Goal: Task Accomplishment & Management: Manage account settings

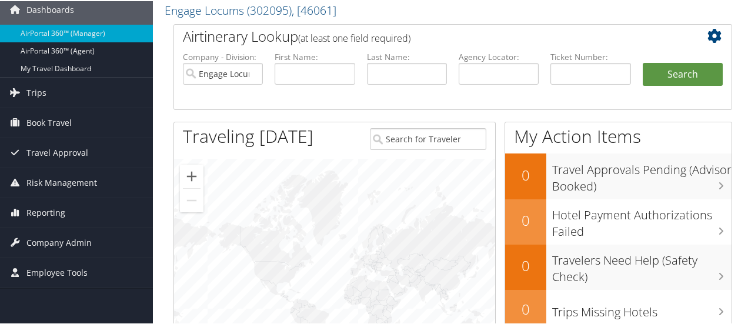
scroll to position [15, 0]
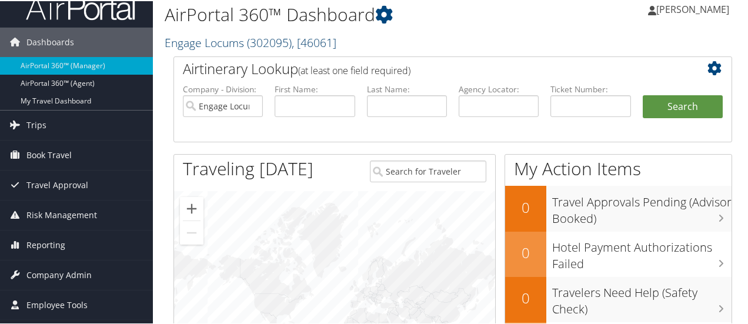
click at [333, 39] on span ", [ 46061 ]" at bounding box center [314, 42] width 45 height 16
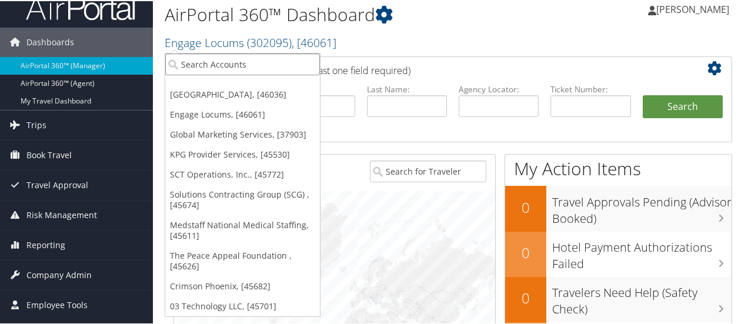
click at [266, 65] on input "search" at bounding box center [242, 63] width 155 height 22
click at [212, 64] on input "search" at bounding box center [242, 63] width 155 height 22
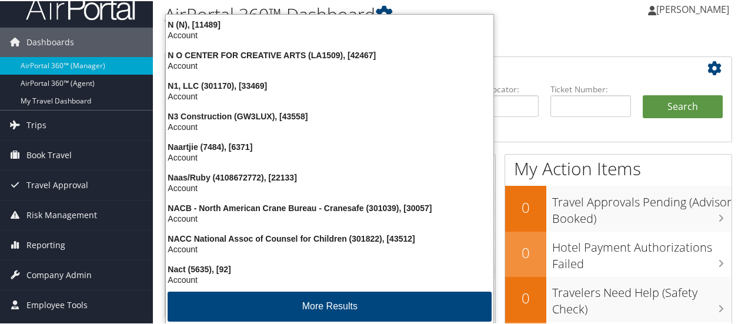
type input "Nuvia"
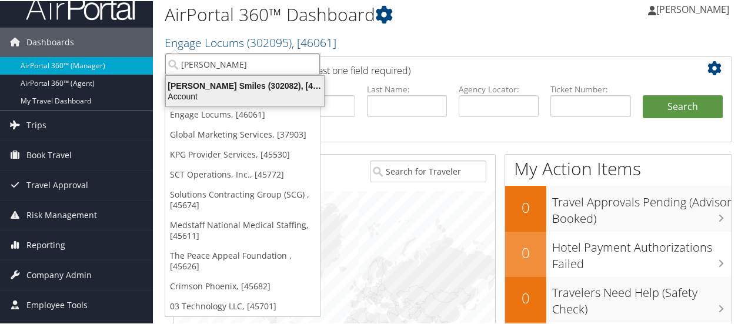
click at [213, 86] on div "Nuvia Smiles (302082), [46000]" at bounding box center [245, 84] width 172 height 11
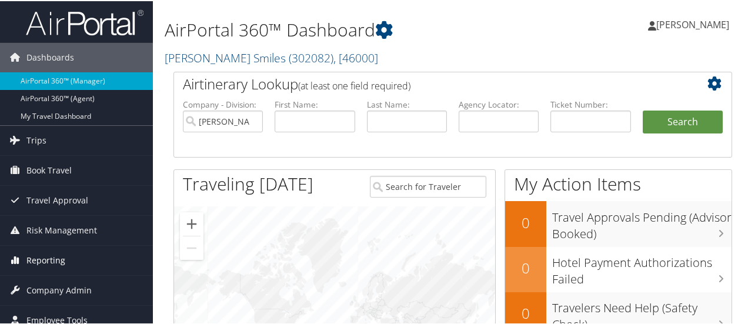
click at [54, 255] on span "Reporting" at bounding box center [45, 259] width 39 height 29
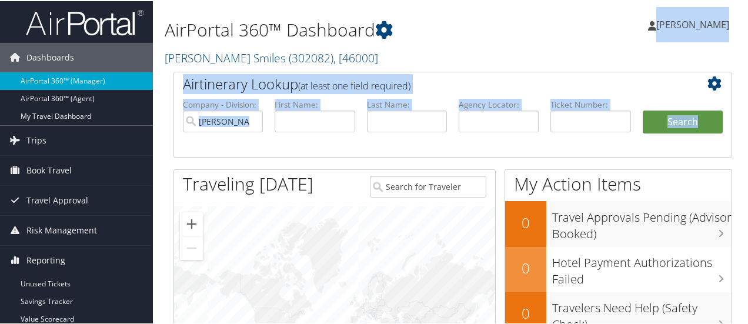
drag, startPoint x: 747, startPoint y: 35, endPoint x: 752, endPoint y: 134, distance: 98.9
click at [747, 134] on html "Menu Dashboards ► AirPortal 360™ (Manager) AirPortal 360™ (Agent) My Travel Das…" at bounding box center [376, 162] width 753 height 324
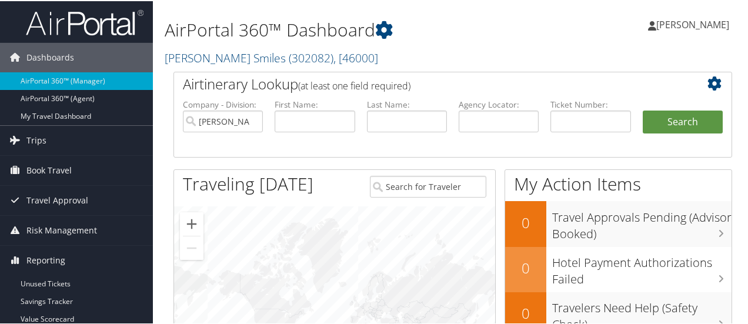
click at [167, 215] on div "Airtinerary Lookup (at least one field required) Company - Division: Nuvia Smil…" at bounding box center [453, 297] width 576 height 452
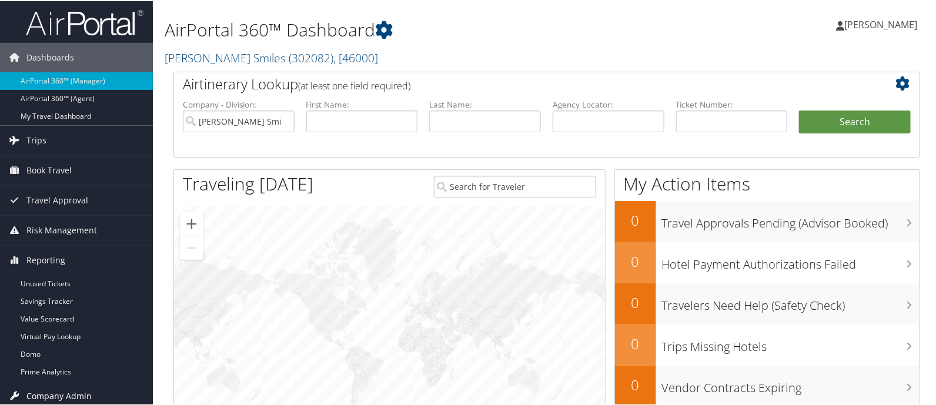
drag, startPoint x: 752, startPoint y: 1, endPoint x: 88, endPoint y: 390, distance: 769.6
click at [88, 323] on span "Company Admin" at bounding box center [58, 394] width 65 height 29
click at [76, 226] on span "Risk Management" at bounding box center [61, 229] width 71 height 29
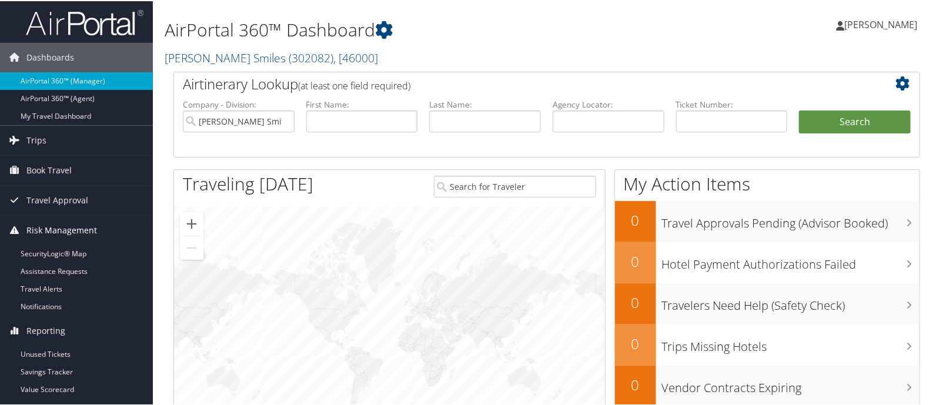
click at [76, 225] on span "Risk Management" at bounding box center [61, 229] width 71 height 29
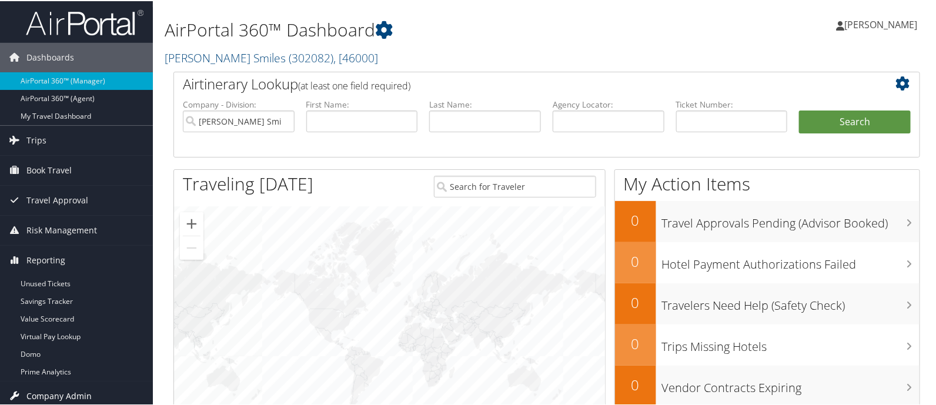
click at [73, 323] on span "Company Admin" at bounding box center [58, 394] width 65 height 29
click at [82, 323] on span "Company Admin" at bounding box center [58, 394] width 65 height 29
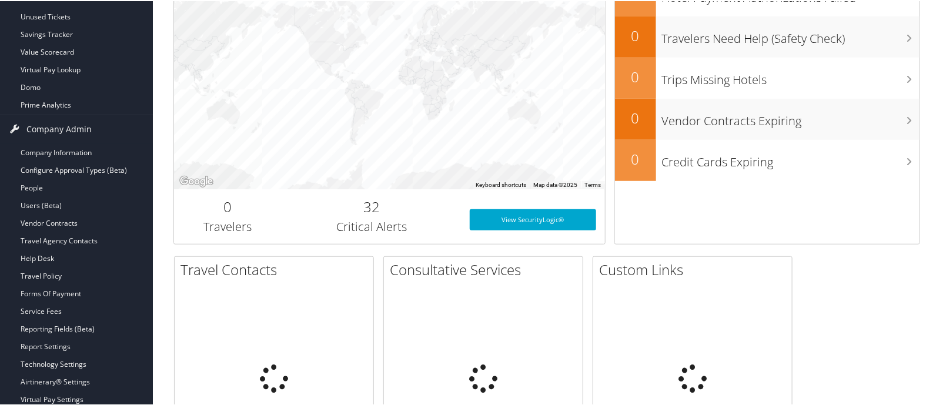
scroll to position [274, 0]
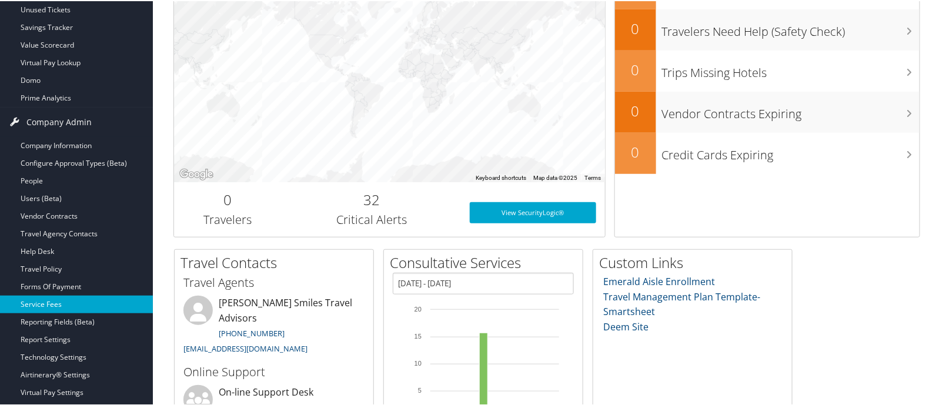
click at [47, 297] on link "Service Fees" at bounding box center [76, 304] width 153 height 18
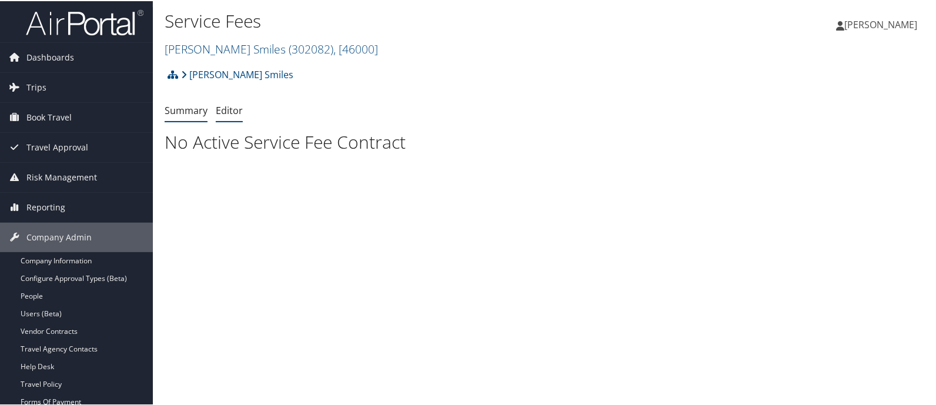
click at [231, 111] on link "Editor" at bounding box center [229, 109] width 27 height 13
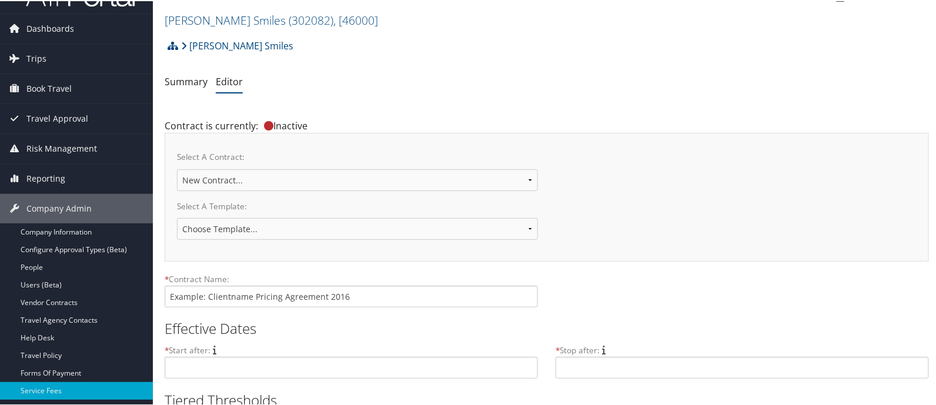
scroll to position [23, 0]
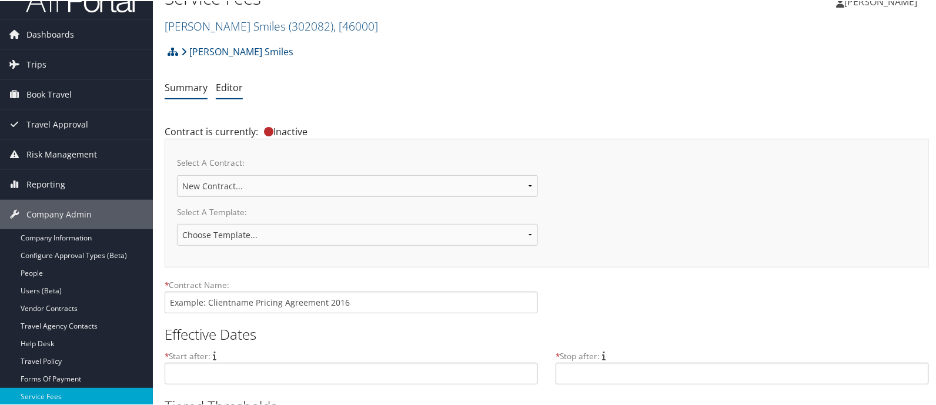
click at [186, 83] on link "Summary" at bounding box center [186, 86] width 43 height 13
